Goal: Information Seeking & Learning: Learn about a topic

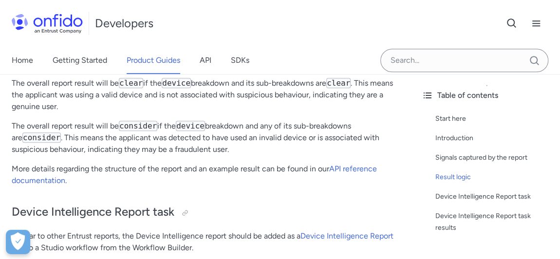
scroll to position [575, 0]
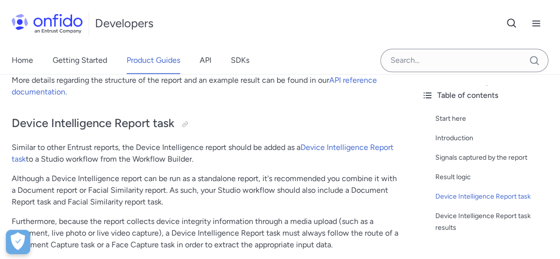
click at [342, 141] on div "Device Intelligence Start here This guide presents a technical overview of Entr…" at bounding box center [207, 208] width 391 height 1331
click at [342, 147] on link "Device Intelligence Report task" at bounding box center [203, 153] width 382 height 21
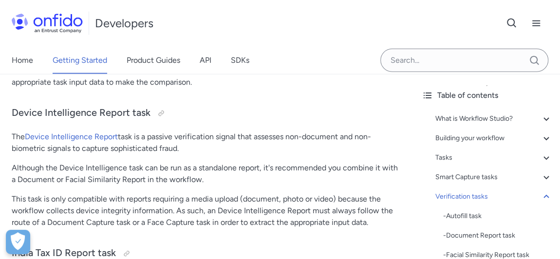
scroll to position [8610, 0]
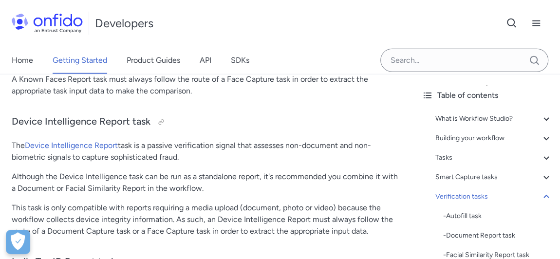
click at [99, 151] on p "The Device Intelligence Report task is a passive verification signal that asses…" at bounding box center [207, 151] width 391 height 23
click at [101, 146] on link "Device Intelligence Report" at bounding box center [71, 145] width 93 height 9
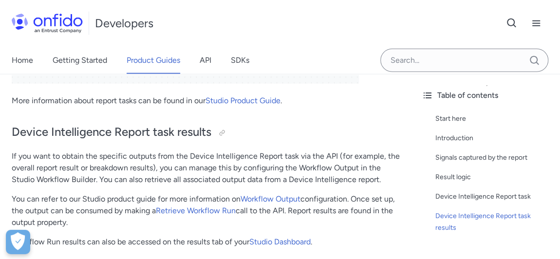
scroll to position [1107, 0]
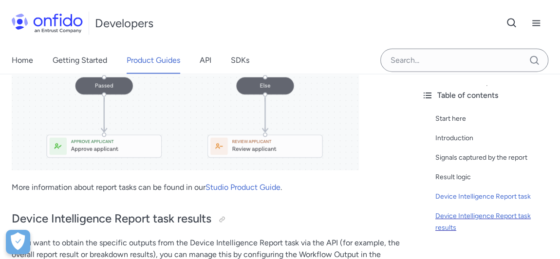
click at [460, 222] on div "Device Intelligence Report task results" at bounding box center [493, 221] width 117 height 23
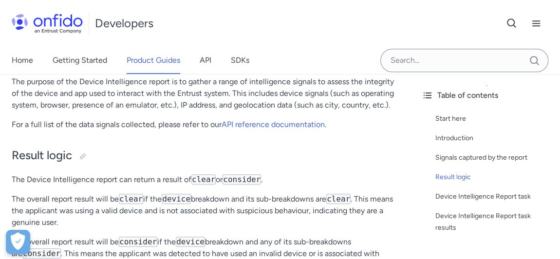
scroll to position [282, 0]
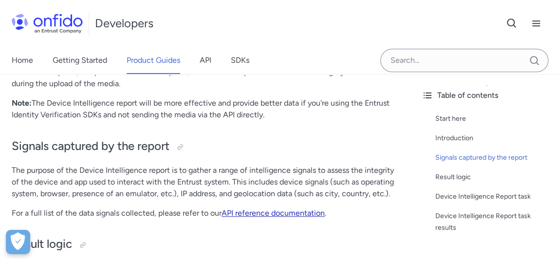
click at [262, 213] on link "API reference documentation" at bounding box center [273, 212] width 103 height 9
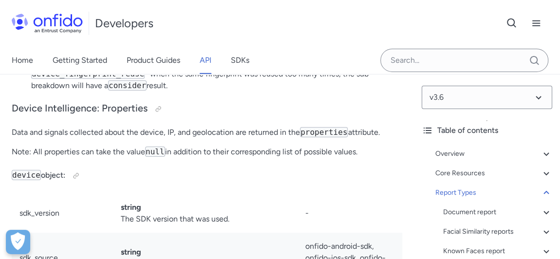
scroll to position [84797, 0]
